Goal: Obtain resource: Obtain resource

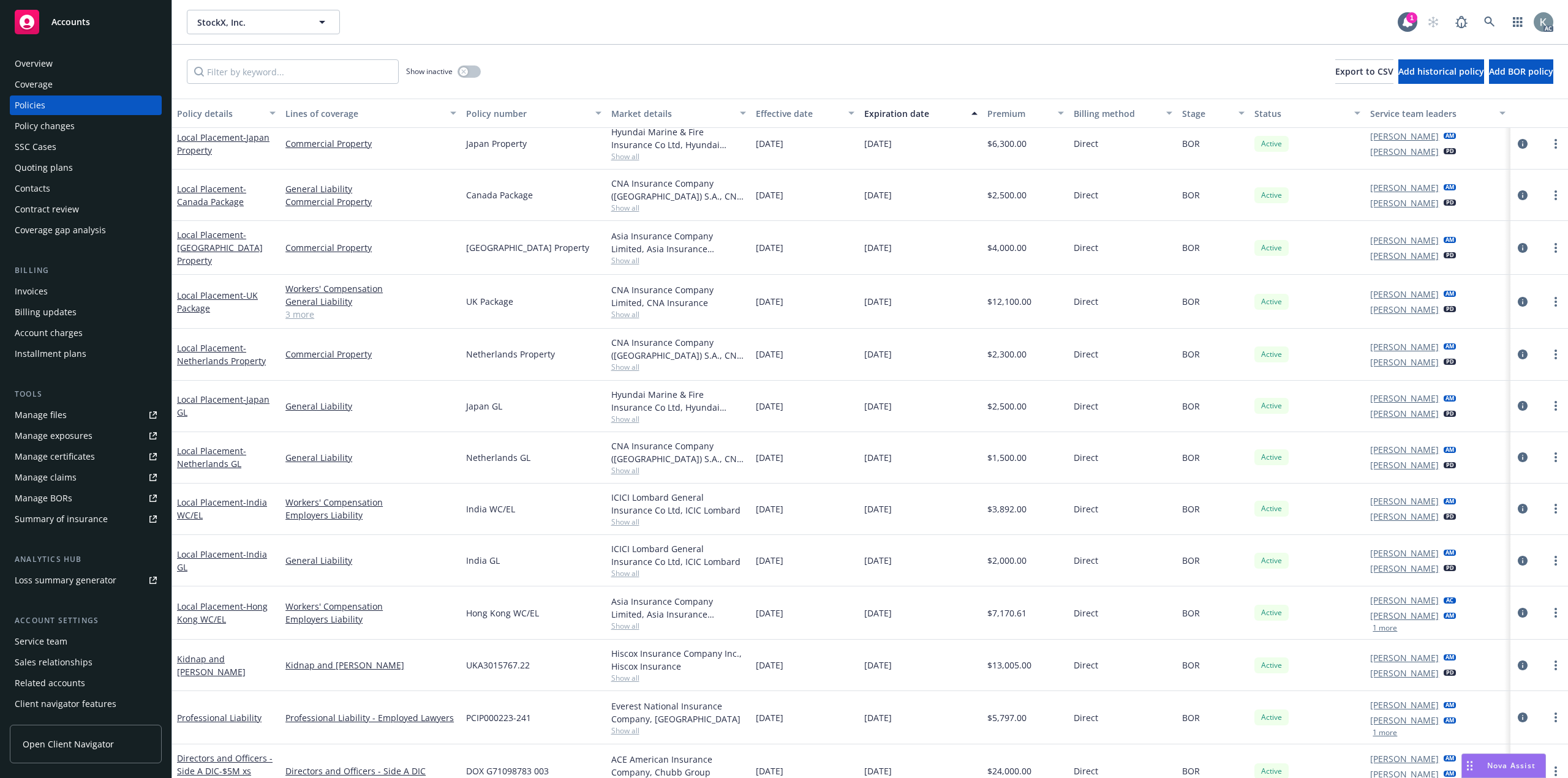
scroll to position [184, 0]
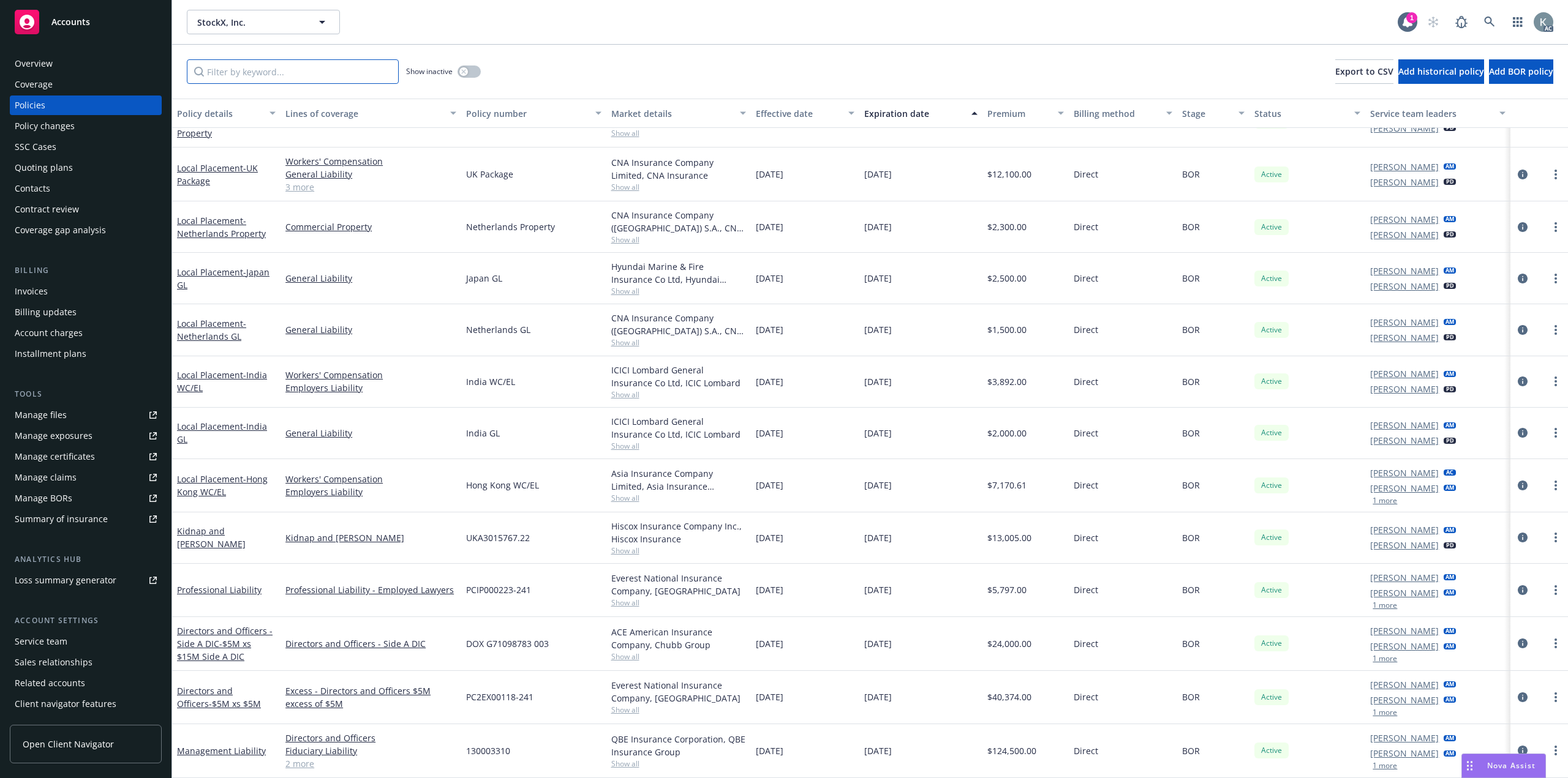
click at [383, 70] on input "Filter by keyword..." at bounding box center [293, 72] width 212 height 24
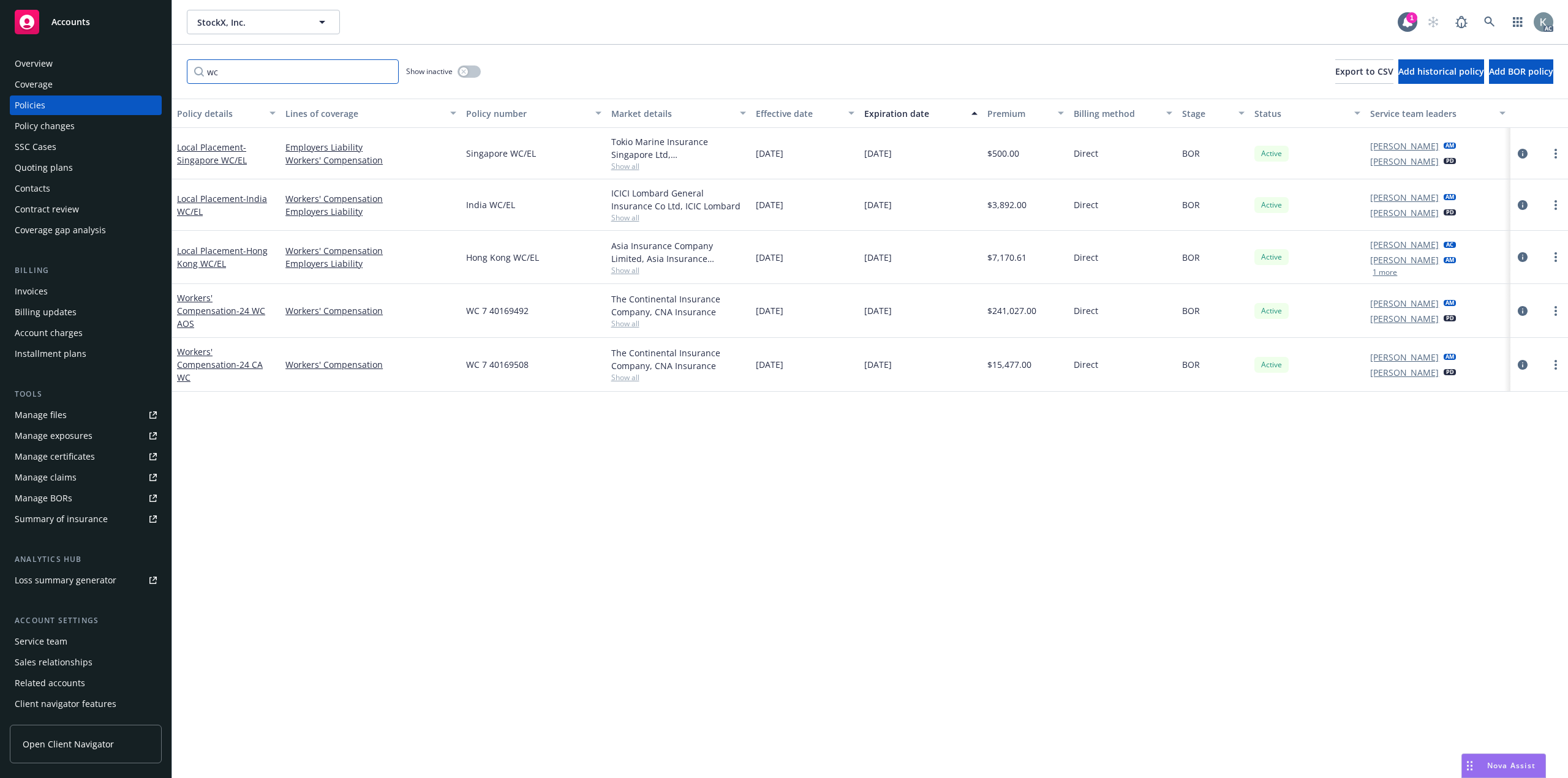
scroll to position [0, 0]
type input "wc"
click at [1525, 306] on icon "circleInformation" at bounding box center [1522, 310] width 10 height 10
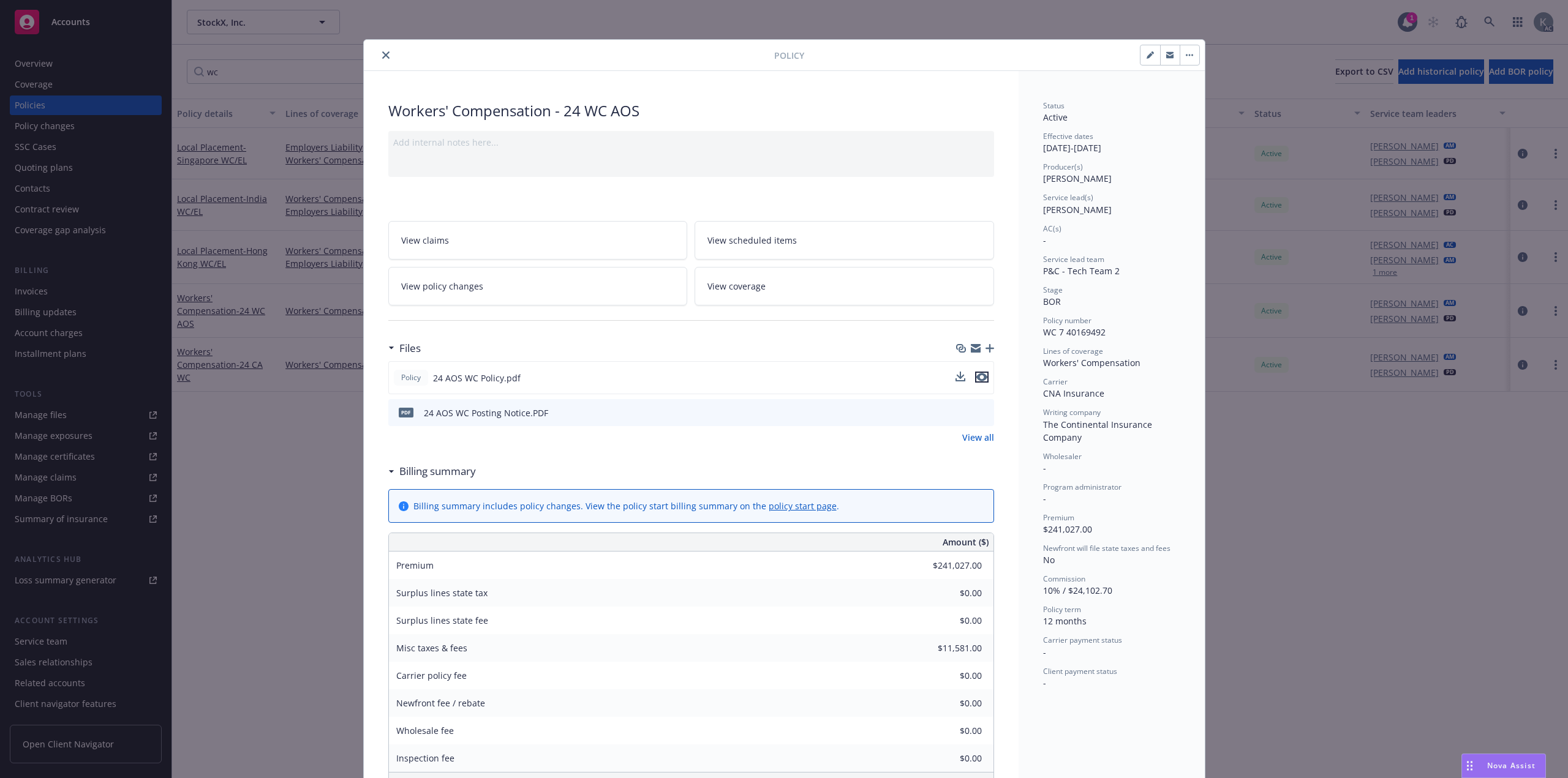
click at [978, 373] on icon "preview file" at bounding box center [982, 376] width 11 height 8
